Goal: Task Accomplishment & Management: Use online tool/utility

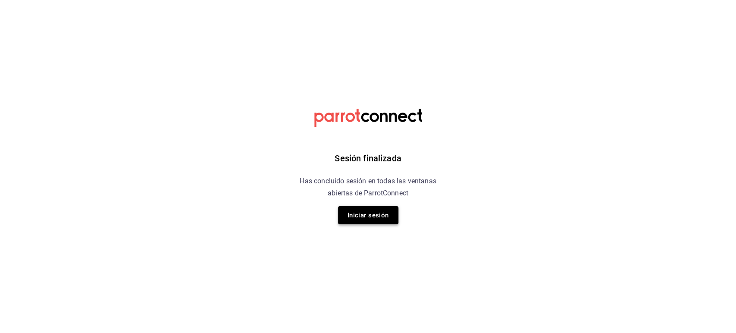
click at [373, 211] on button "Iniciar sesión" at bounding box center [368, 215] width 60 height 18
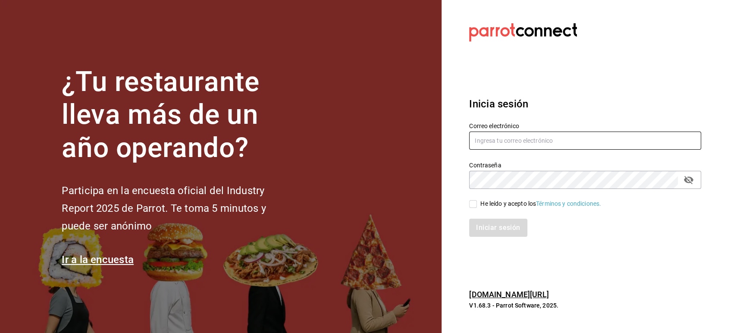
click at [488, 138] on input "text" at bounding box center [585, 141] width 232 height 18
paste input "latres@nl.com"
type input "latres@nl.com"
click at [480, 201] on span "He leído y acepto los Términos y condiciones." at bounding box center [539, 203] width 124 height 9
click at [477, 201] on input "He leído y acepto los Términos y condiciones." at bounding box center [473, 204] width 8 height 8
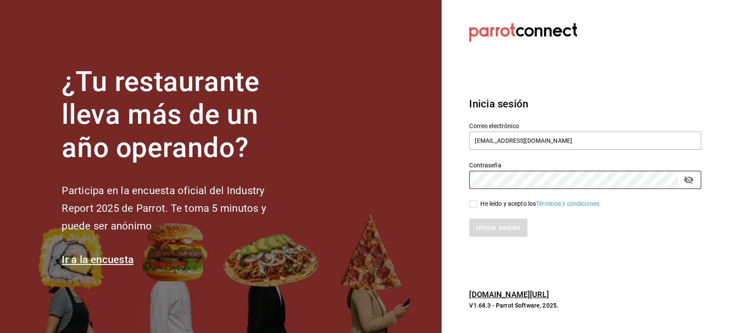
checkbox input "true"
click at [498, 225] on button "Iniciar sesión" at bounding box center [498, 228] width 59 height 18
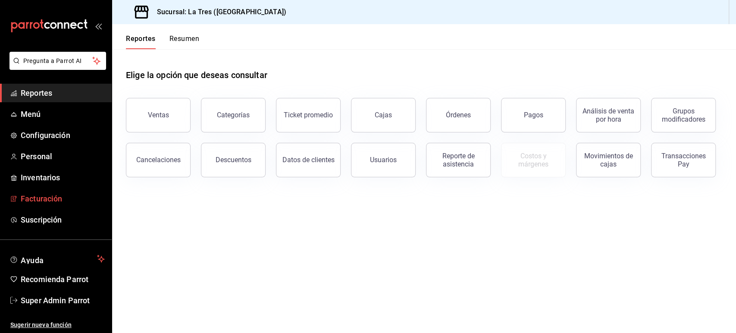
click at [50, 190] on link "Facturación" at bounding box center [56, 198] width 112 height 19
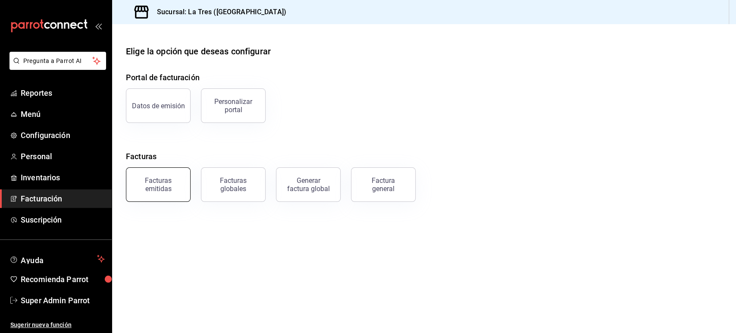
click at [174, 182] on div "Facturas emitidas" at bounding box center [158, 184] width 53 height 16
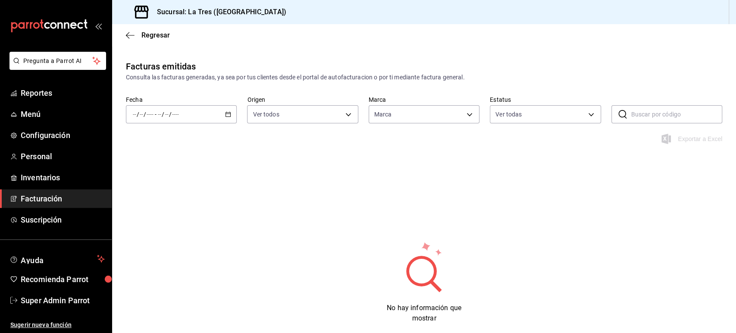
type input "f10a6939-b1cf-46ae-a7c3-ba89ab5a9e97"
click at [229, 116] on \(Stroke\) "button" at bounding box center [228, 114] width 5 height 5
click at [174, 178] on span "Semana actual" at bounding box center [166, 179] width 67 height 9
click at [227, 115] on icon "button" at bounding box center [228, 114] width 6 height 6
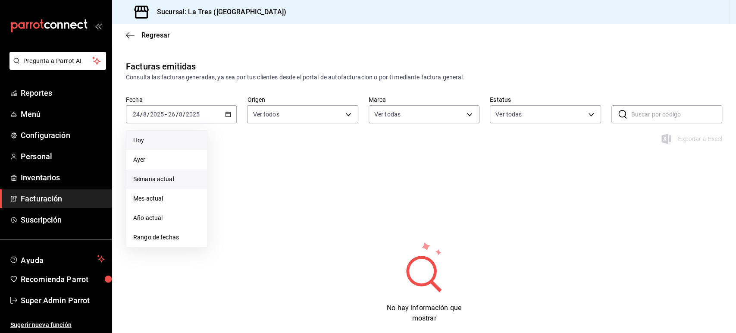
click at [176, 145] on li "Hoy" at bounding box center [166, 140] width 81 height 19
